Goal: Task Accomplishment & Management: Manage account settings

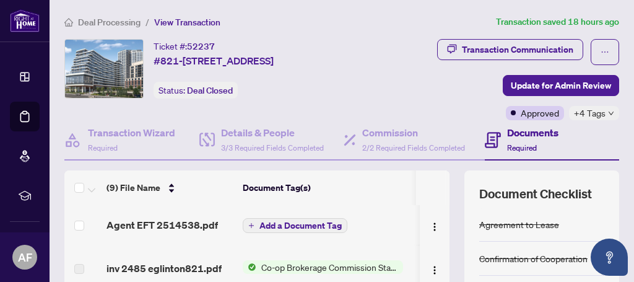
click at [111, 21] on span "Deal Processing" at bounding box center [109, 22] width 63 height 11
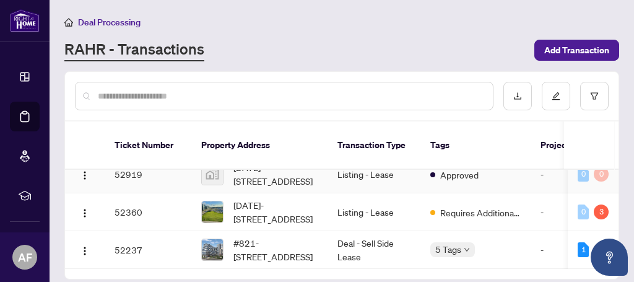
scroll to position [53, 0]
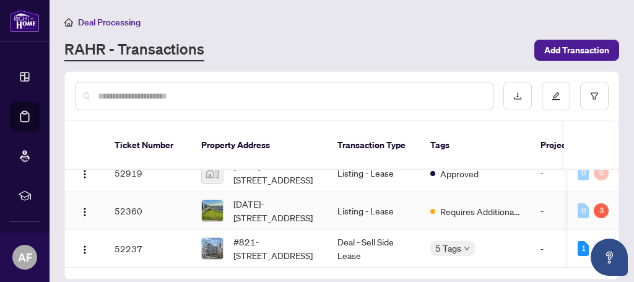
click at [417, 206] on td "Listing - Lease" at bounding box center [373, 211] width 93 height 38
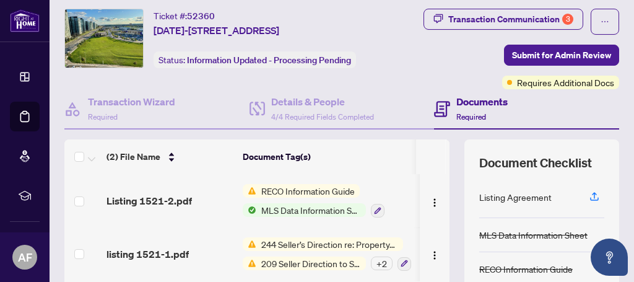
scroll to position [38, 0]
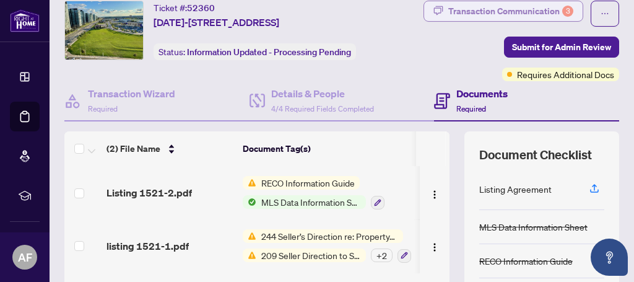
click at [539, 13] on div "Transaction Communication 3" at bounding box center [510, 11] width 125 height 20
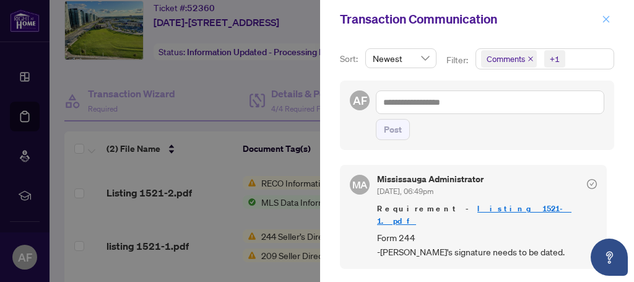
click at [609, 17] on icon "close" at bounding box center [606, 19] width 9 height 9
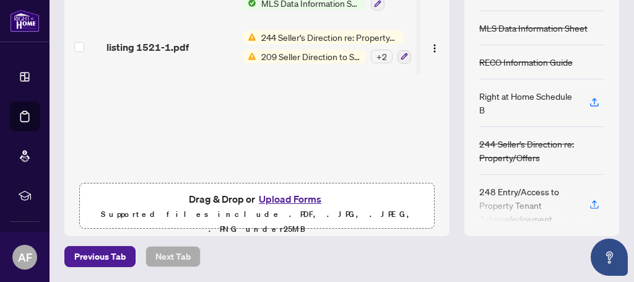
scroll to position [264, 0]
click at [293, 200] on button "Upload Forms" at bounding box center [290, 199] width 70 height 16
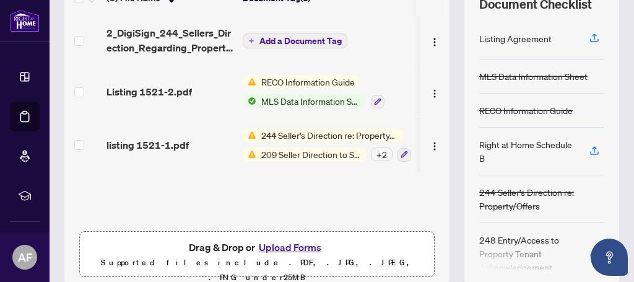
scroll to position [142, 0]
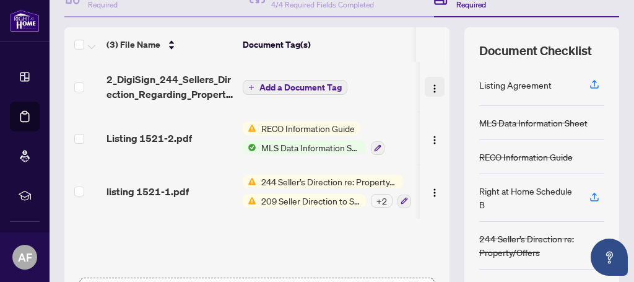
click at [431, 93] on img "button" at bounding box center [435, 89] width 10 height 10
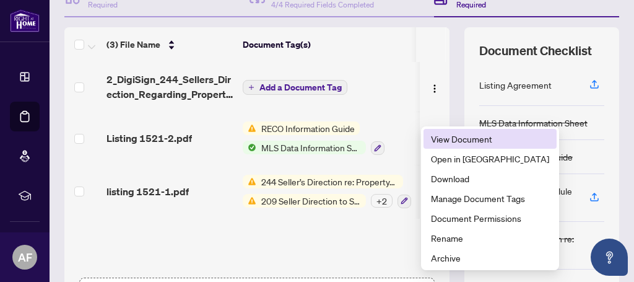
click at [450, 139] on span "View Document" at bounding box center [490, 139] width 118 height 14
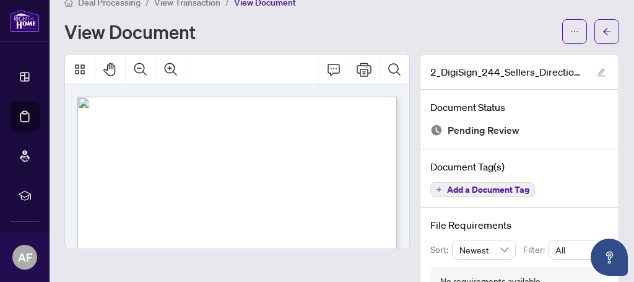
scroll to position [9, 0]
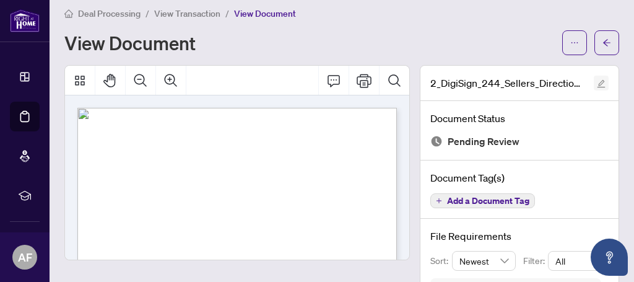
click at [602, 83] on icon "edit" at bounding box center [601, 83] width 9 height 9
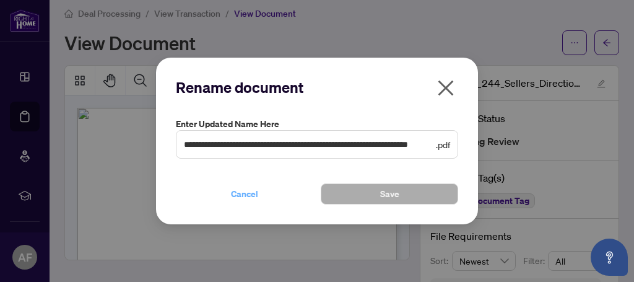
click at [248, 194] on span "Cancel" at bounding box center [244, 194] width 27 height 20
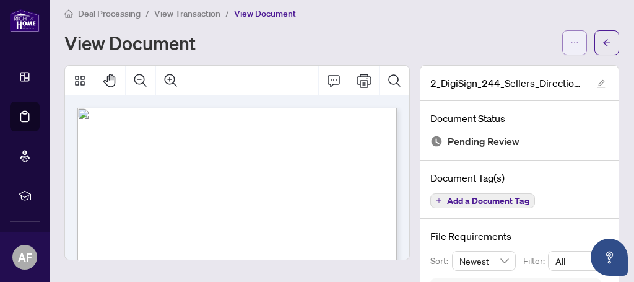
click at [578, 42] on icon "ellipsis" at bounding box center [574, 42] width 9 height 9
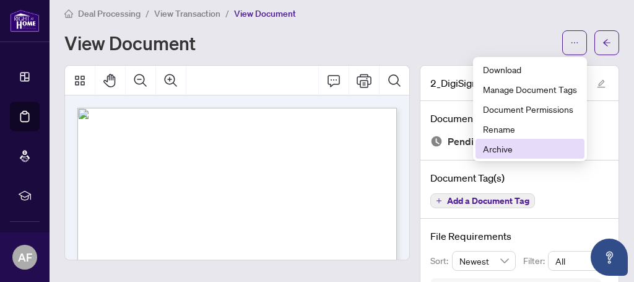
click at [511, 147] on span "Archive" at bounding box center [530, 149] width 94 height 14
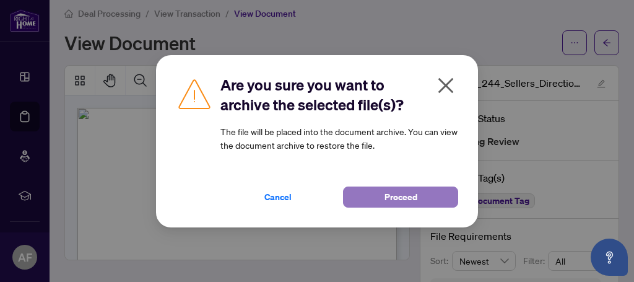
click at [401, 196] on span "Proceed" at bounding box center [400, 197] width 33 height 20
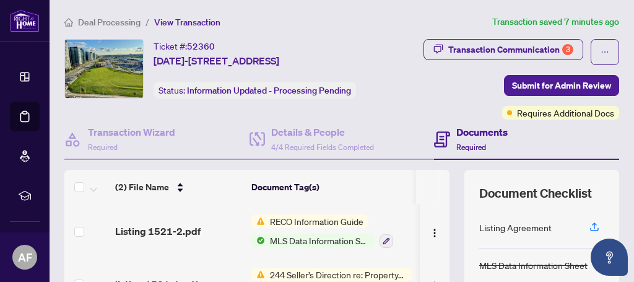
click at [109, 22] on span "Deal Processing" at bounding box center [109, 22] width 63 height 11
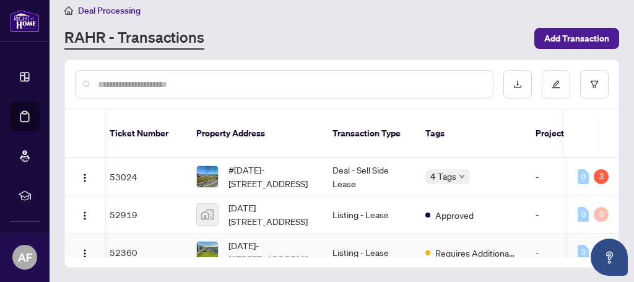
scroll to position [58, 5]
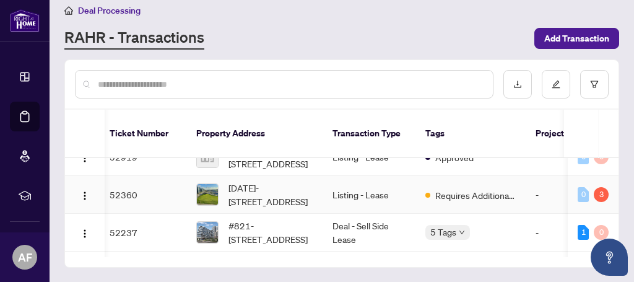
click at [399, 193] on td "Listing - Lease" at bounding box center [369, 195] width 93 height 38
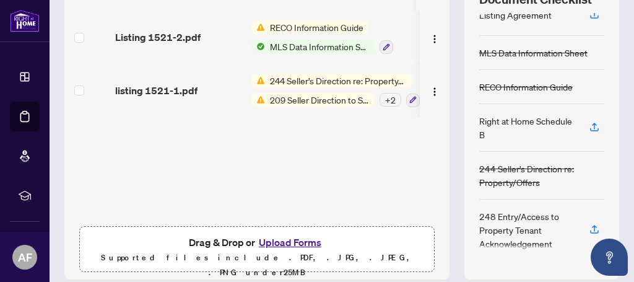
scroll to position [264, 0]
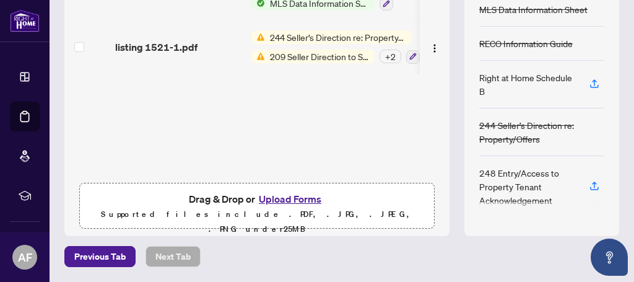
click at [291, 199] on button "Upload Forms" at bounding box center [290, 199] width 70 height 16
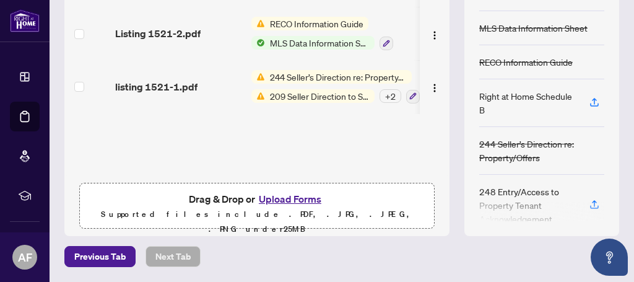
click at [297, 199] on button "Upload Forms" at bounding box center [290, 199] width 70 height 16
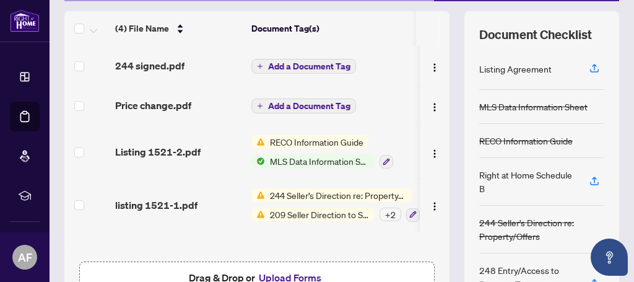
scroll to position [158, 0]
click at [306, 71] on span "Add a Document Tag" at bounding box center [309, 67] width 82 height 9
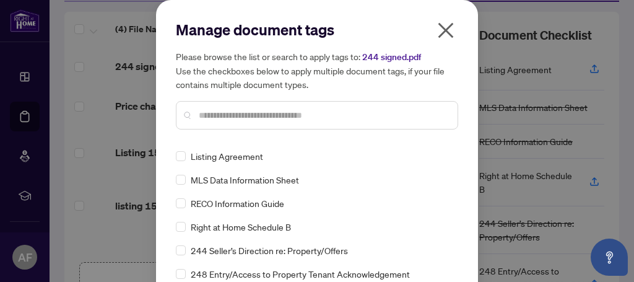
click at [303, 112] on input "text" at bounding box center [323, 115] width 249 height 14
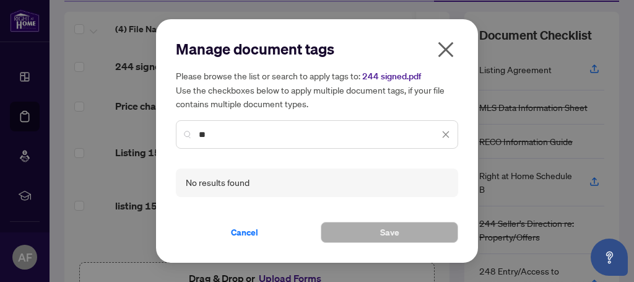
type input "*"
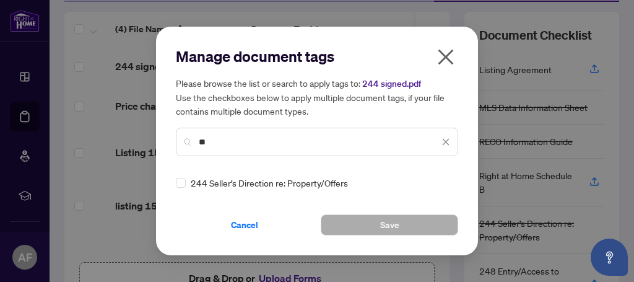
type input "*"
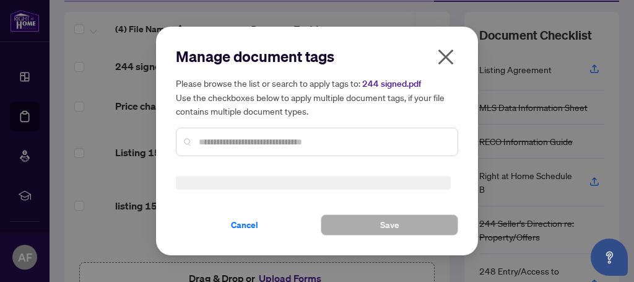
click at [444, 56] on icon "close" at bounding box center [445, 57] width 15 height 15
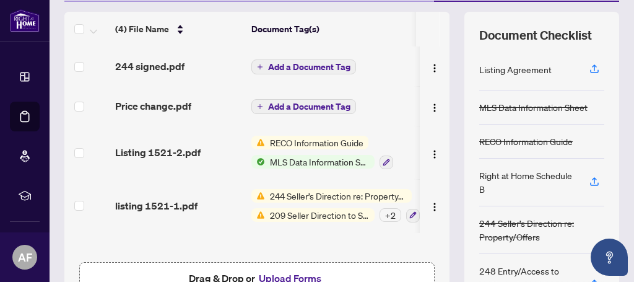
click at [311, 71] on span "Add a Document Tag" at bounding box center [309, 67] width 82 height 9
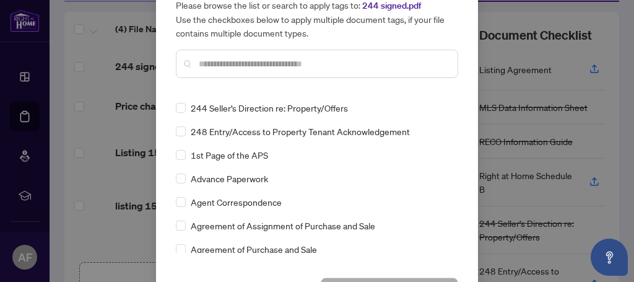
scroll to position [0, 0]
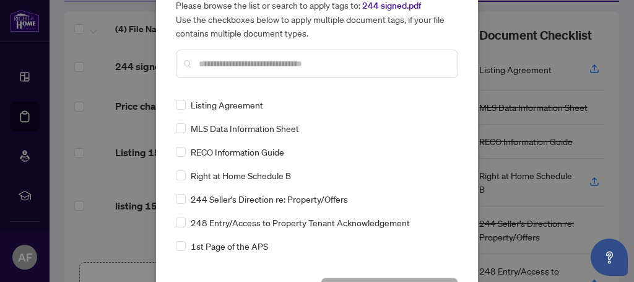
click at [291, 59] on input "text" at bounding box center [323, 64] width 249 height 14
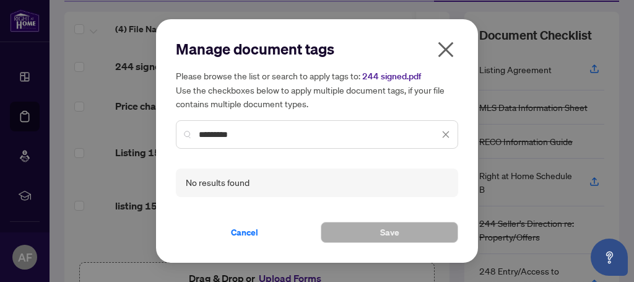
type input "*********"
click at [446, 134] on icon "close" at bounding box center [446, 134] width 7 height 7
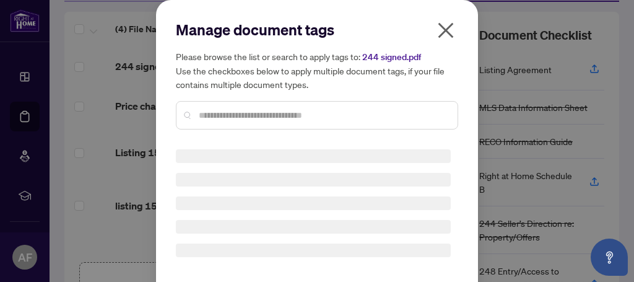
click at [448, 29] on icon "close" at bounding box center [445, 30] width 15 height 15
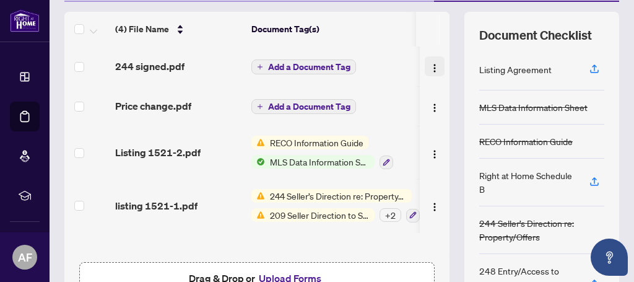
click at [433, 73] on img "button" at bounding box center [435, 68] width 10 height 10
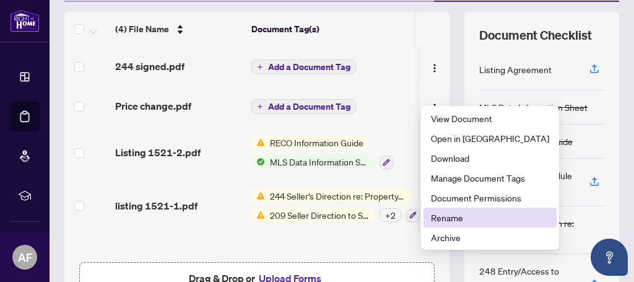
click at [448, 214] on span "Rename" at bounding box center [490, 217] width 118 height 14
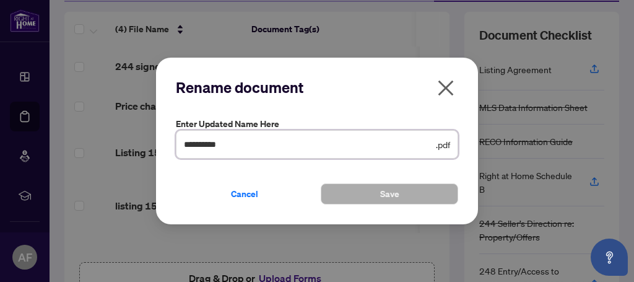
click at [251, 147] on input "**********" at bounding box center [308, 144] width 249 height 14
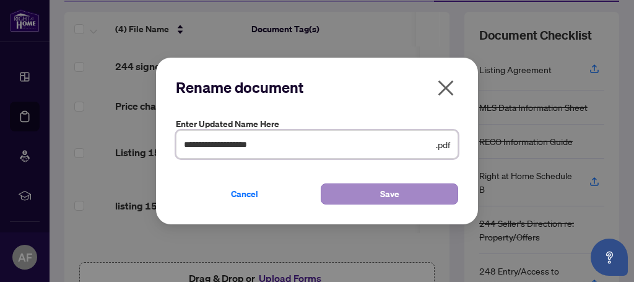
type input "**********"
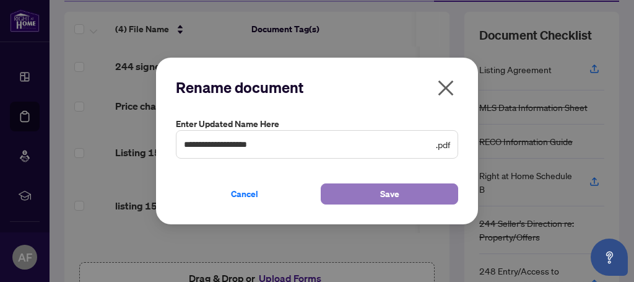
click at [375, 197] on button "Save" at bounding box center [389, 193] width 137 height 21
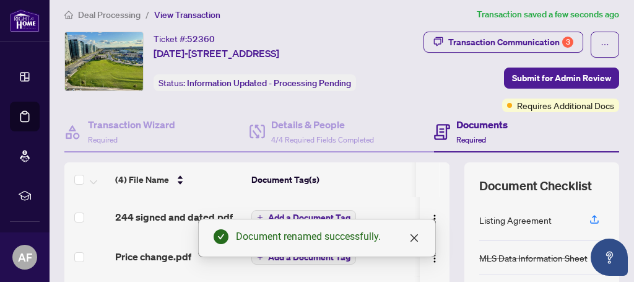
scroll to position [6, 0]
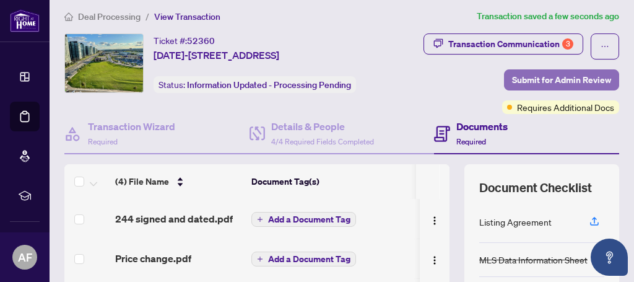
click at [558, 90] on span "Submit for Admin Review" at bounding box center [561, 80] width 99 height 20
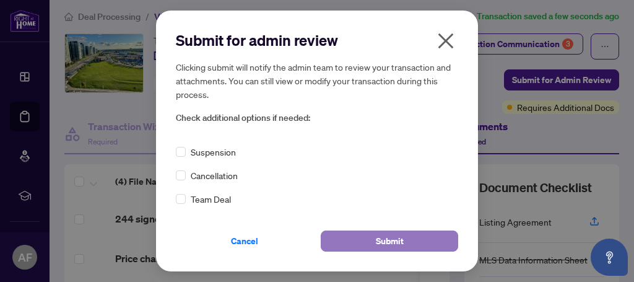
click at [391, 239] on span "Submit" at bounding box center [390, 241] width 28 height 20
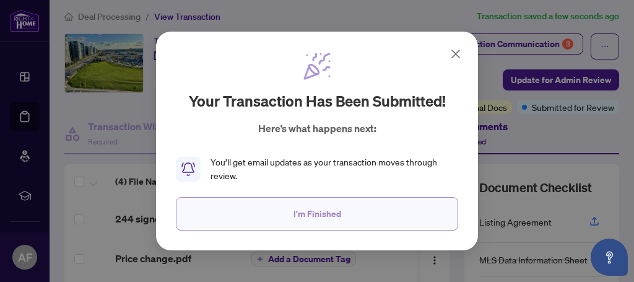
click at [325, 214] on span "I'm Finished" at bounding box center [317, 214] width 48 height 20
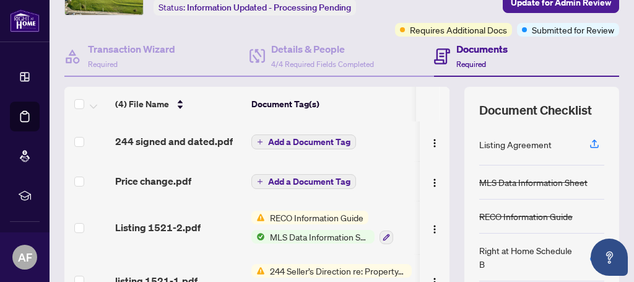
scroll to position [0, 0]
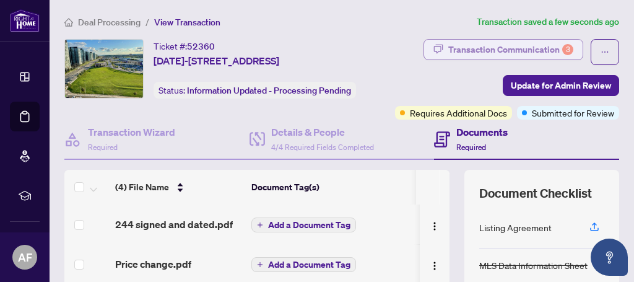
click at [510, 50] on div "Transaction Communication 3" at bounding box center [510, 50] width 125 height 20
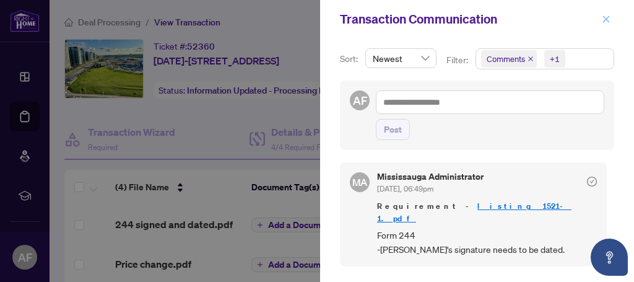
click at [607, 17] on icon "close" at bounding box center [606, 18] width 7 height 7
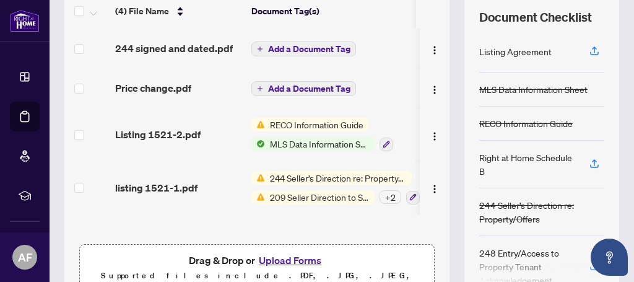
scroll to position [177, 0]
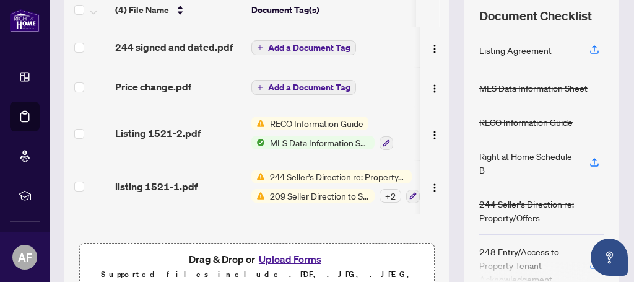
click at [329, 130] on span "RECO Information Guide" at bounding box center [316, 123] width 103 height 14
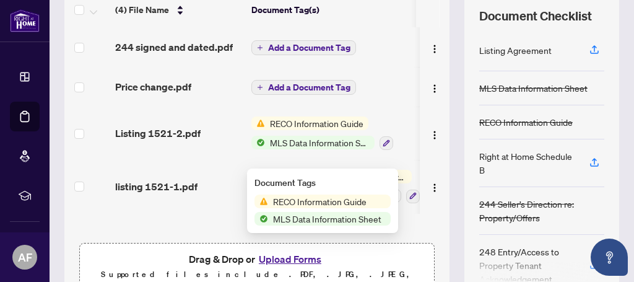
click at [328, 201] on span "RECO Information Guide" at bounding box center [319, 201] width 103 height 14
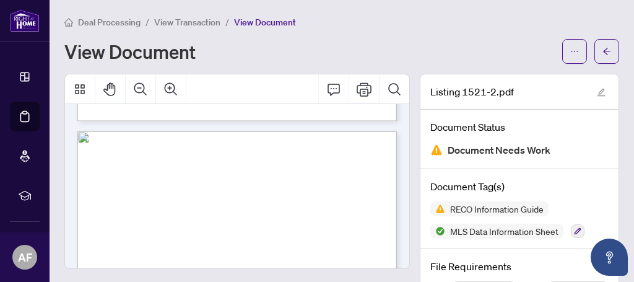
click at [200, 23] on span "View Transaction" at bounding box center [187, 22] width 66 height 11
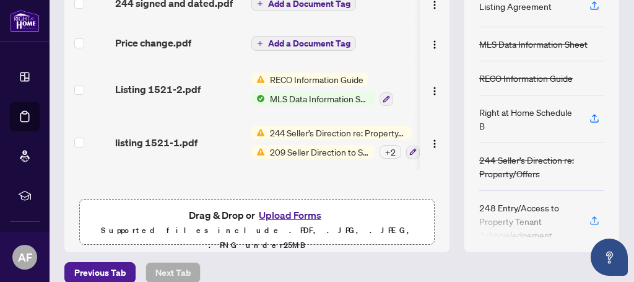
scroll to position [235, 0]
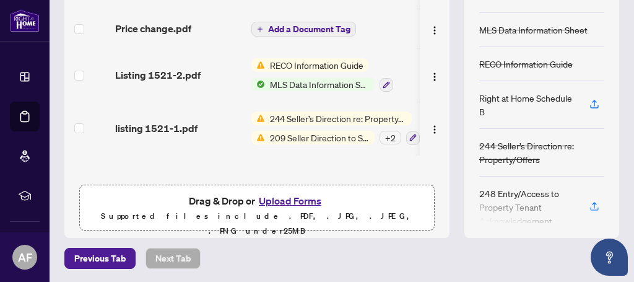
click at [295, 209] on button "Upload Forms" at bounding box center [290, 201] width 70 height 16
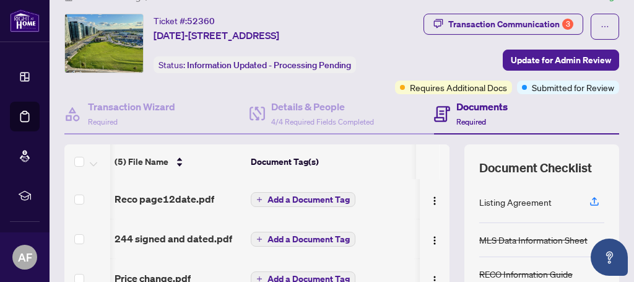
scroll to position [24, 0]
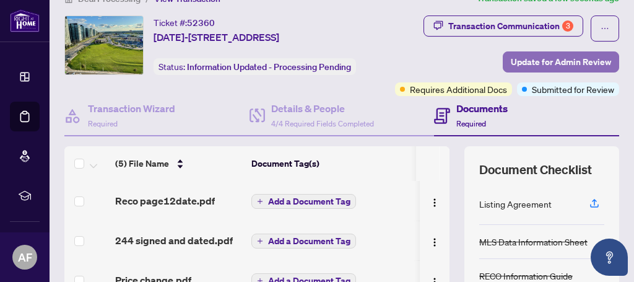
click at [550, 59] on span "Update for Admin Review" at bounding box center [561, 62] width 100 height 20
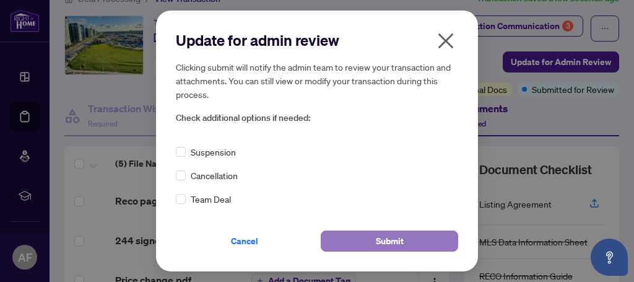
click at [394, 238] on span "Submit" at bounding box center [390, 241] width 28 height 20
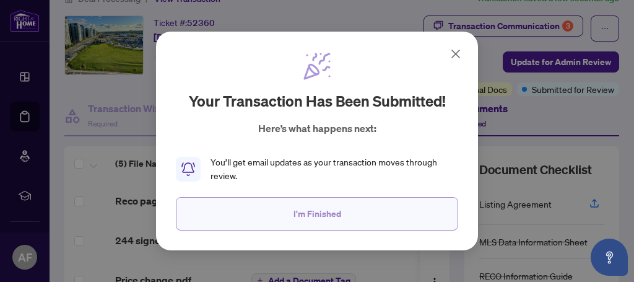
click at [326, 212] on span "I'm Finished" at bounding box center [317, 214] width 48 height 20
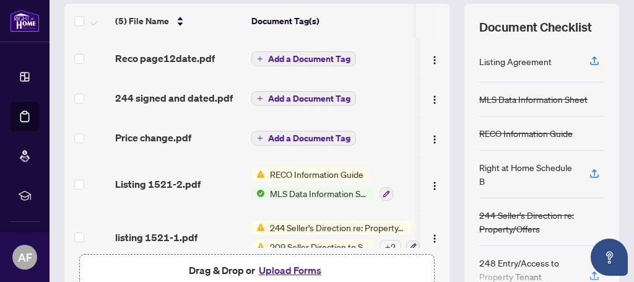
scroll to position [0, 0]
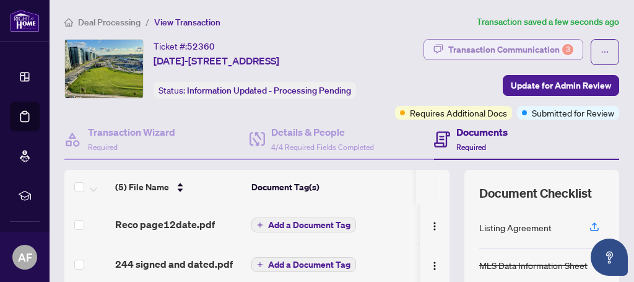
click at [506, 46] on div "Transaction Communication 3" at bounding box center [510, 50] width 125 height 20
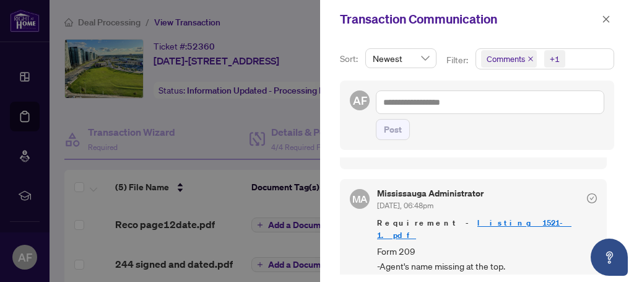
scroll to position [109, 0]
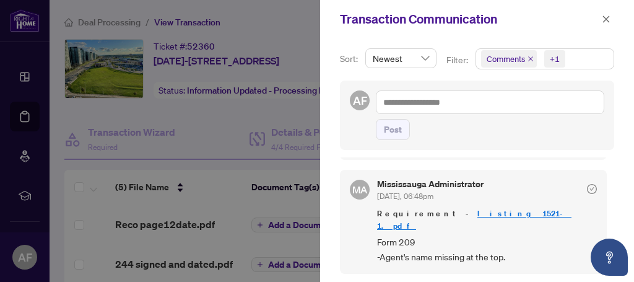
click at [467, 208] on link "listing 1521-1.pdf" at bounding box center [474, 219] width 194 height 23
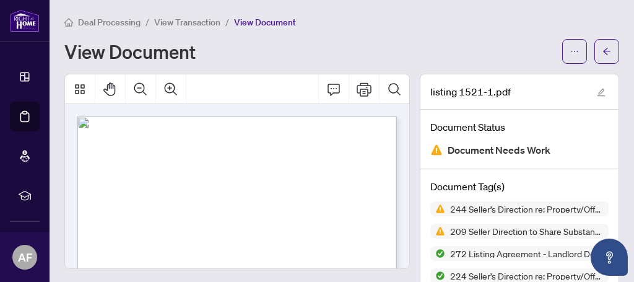
click at [184, 20] on span "View Transaction" at bounding box center [187, 22] width 66 height 11
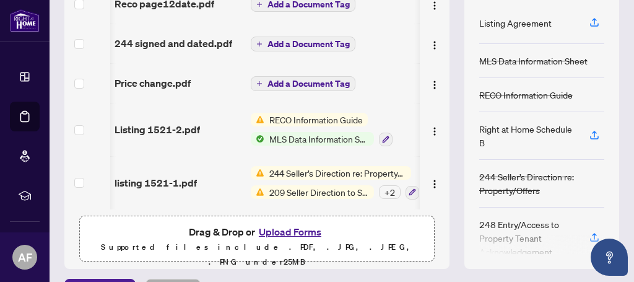
scroll to position [254, 0]
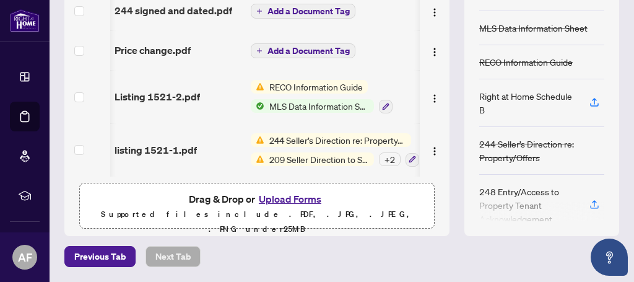
click at [281, 197] on button "Upload Forms" at bounding box center [290, 199] width 70 height 16
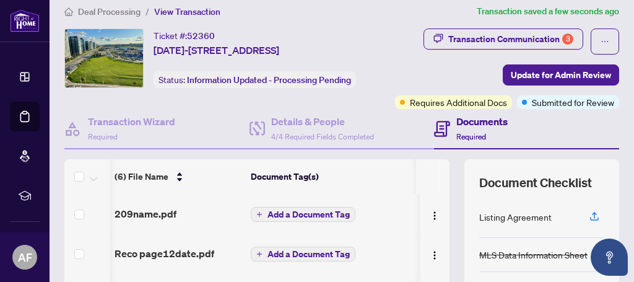
scroll to position [4, 0]
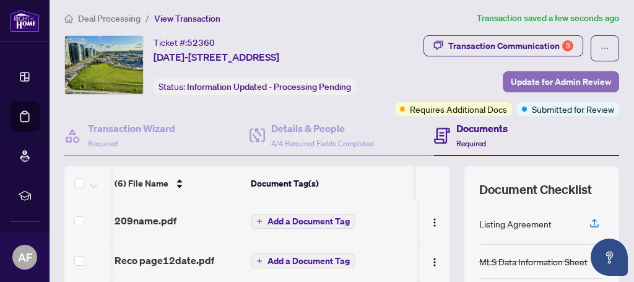
click at [557, 82] on span "Update for Admin Review" at bounding box center [561, 82] width 100 height 20
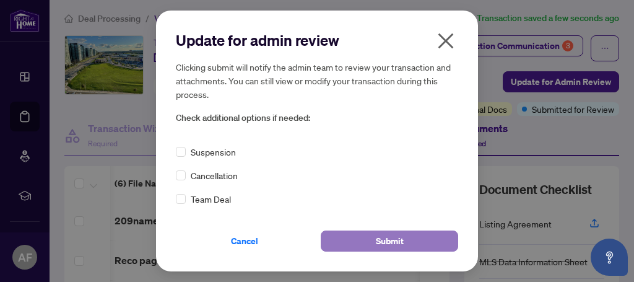
click at [395, 235] on span "Submit" at bounding box center [390, 241] width 28 height 20
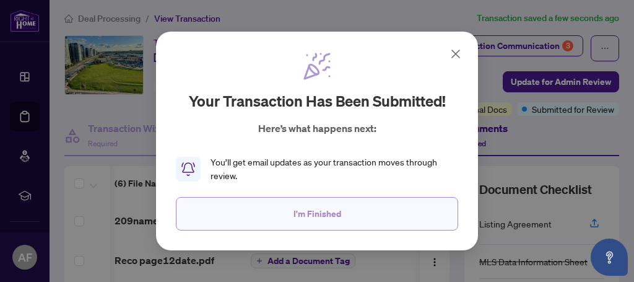
click at [322, 211] on span "I'm Finished" at bounding box center [317, 214] width 48 height 20
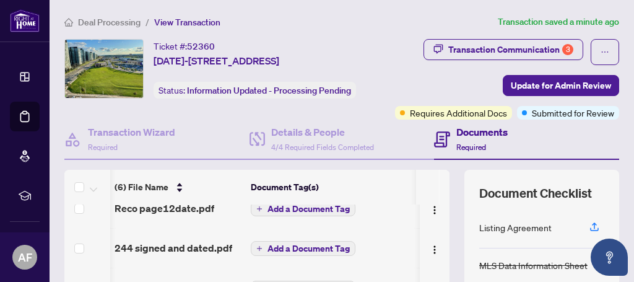
scroll to position [0, 1]
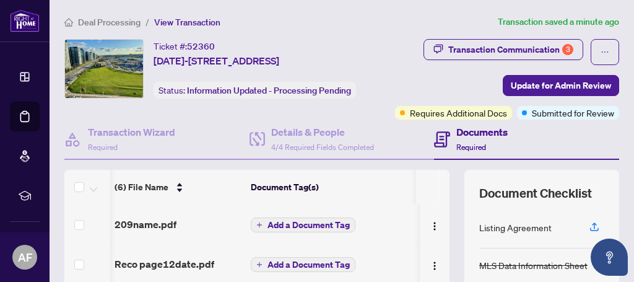
click at [105, 23] on span "Deal Processing" at bounding box center [109, 22] width 63 height 11
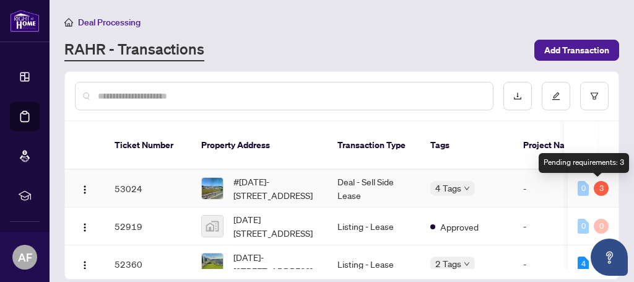
click at [598, 188] on div "3" at bounding box center [601, 188] width 15 height 15
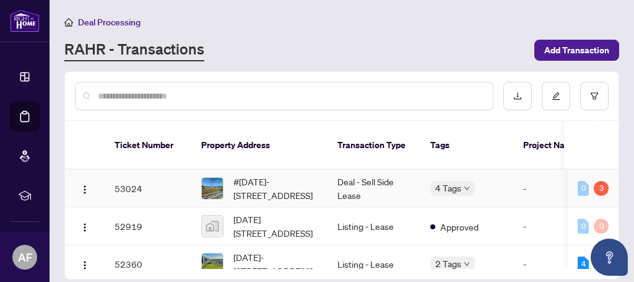
click at [408, 192] on td "Deal - Sell Side Lease" at bounding box center [373, 189] width 93 height 38
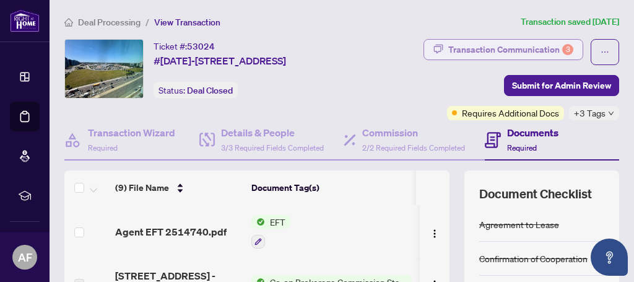
click at [529, 50] on div "Transaction Communication 3" at bounding box center [510, 50] width 125 height 20
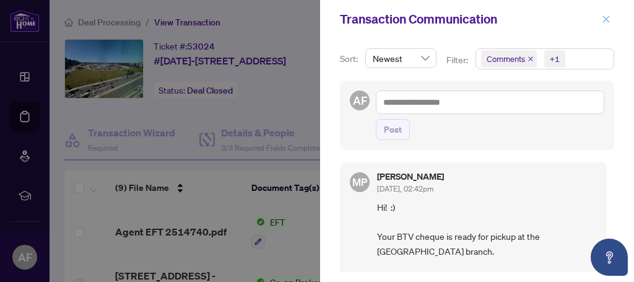
click at [607, 20] on icon "close" at bounding box center [606, 19] width 9 height 9
